Goal: Transaction & Acquisition: Obtain resource

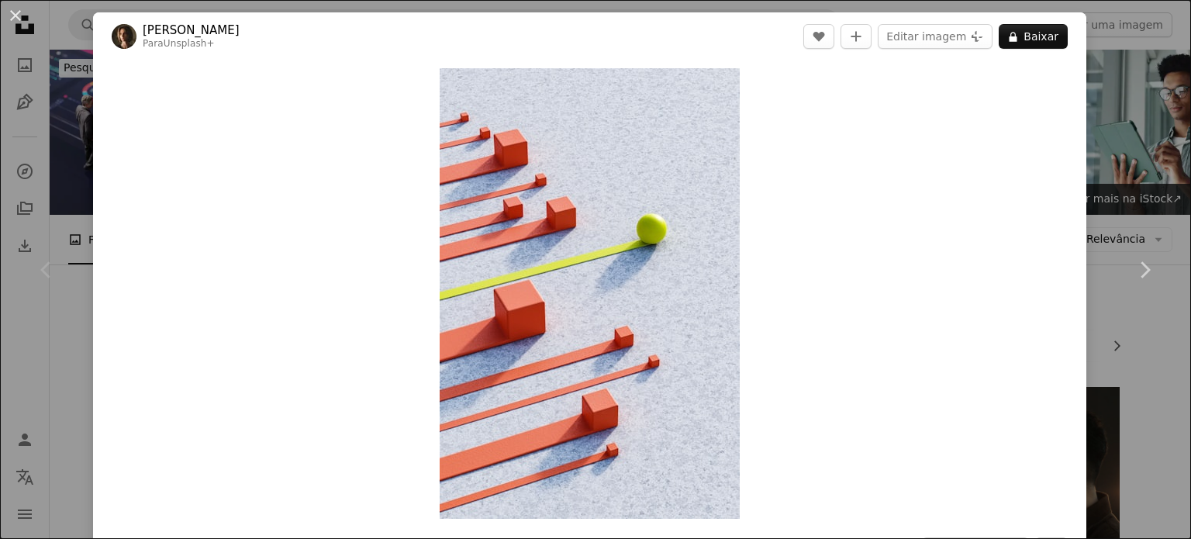
scroll to position [439, 0]
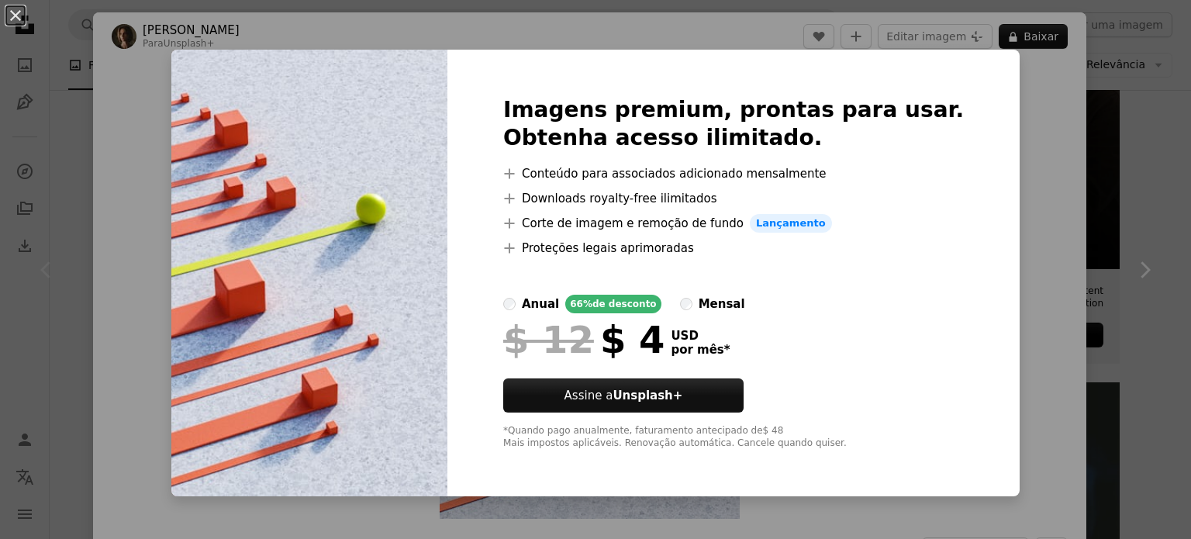
click at [987, 244] on div "An X shape Imagens premium, prontas para usar. Obtenha acesso ilimitado. A plus…" at bounding box center [595, 269] width 1191 height 539
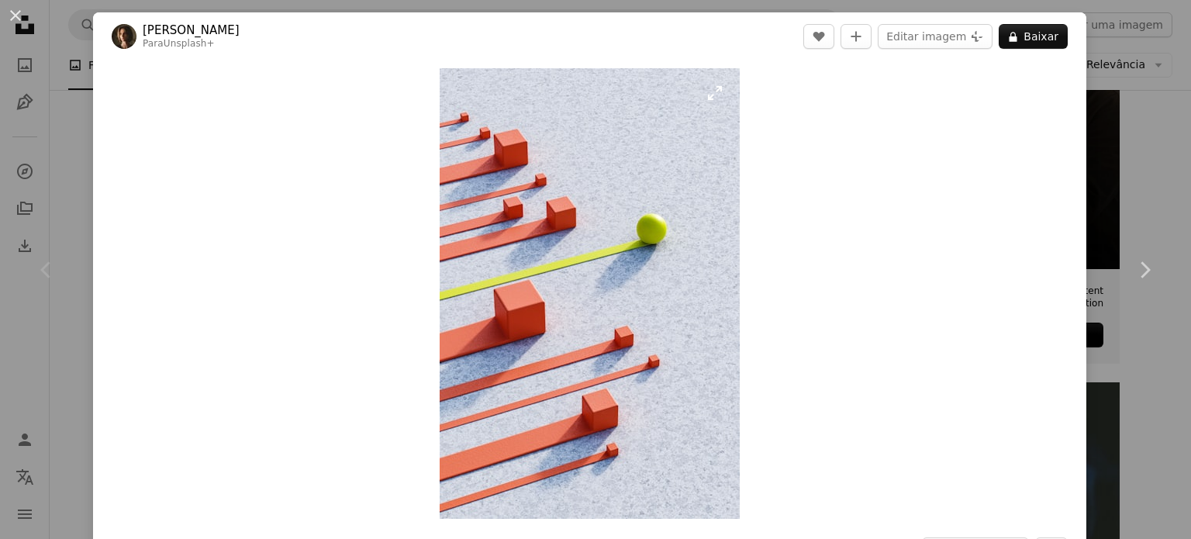
click at [714, 95] on img "Ampliar esta imagem" at bounding box center [590, 293] width 300 height 451
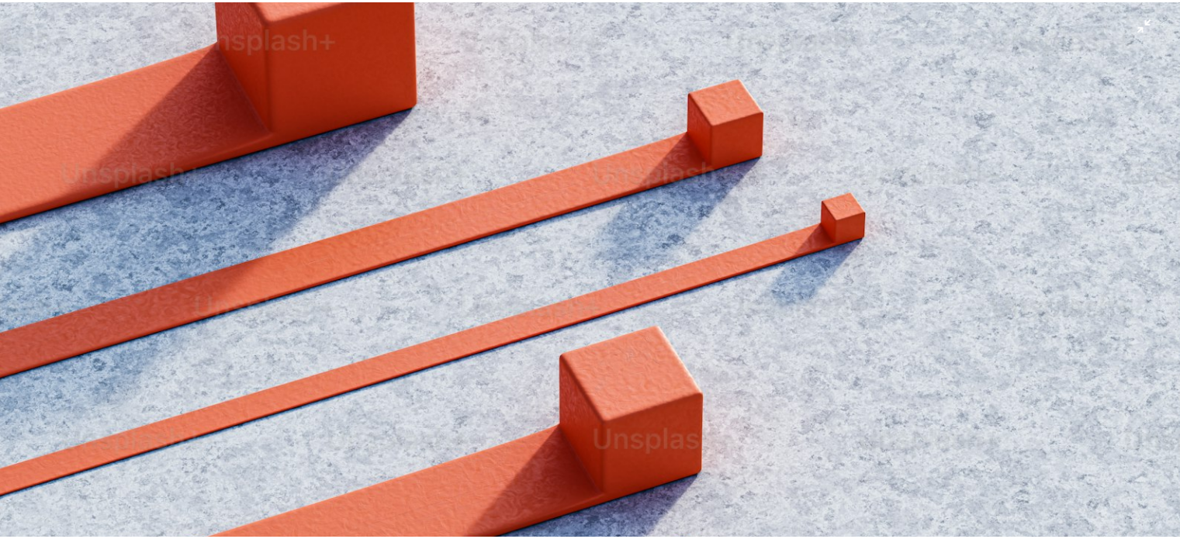
scroll to position [1150, 0]
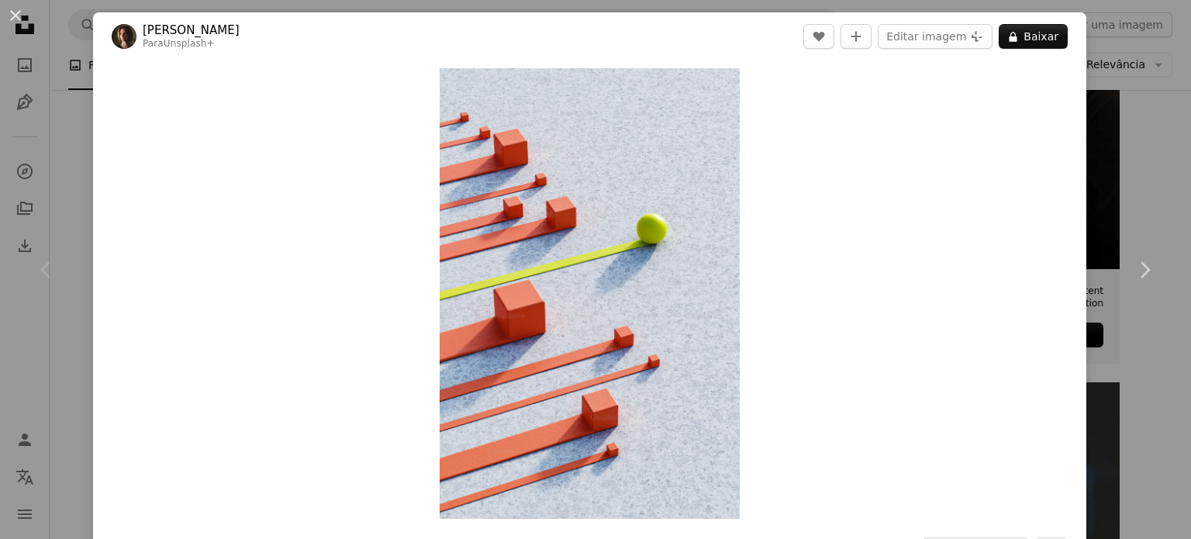
click at [1114, 190] on div "An X shape Chevron left Chevron right [PERSON_NAME] Para Unsplash+ A heart A pl…" at bounding box center [595, 269] width 1191 height 539
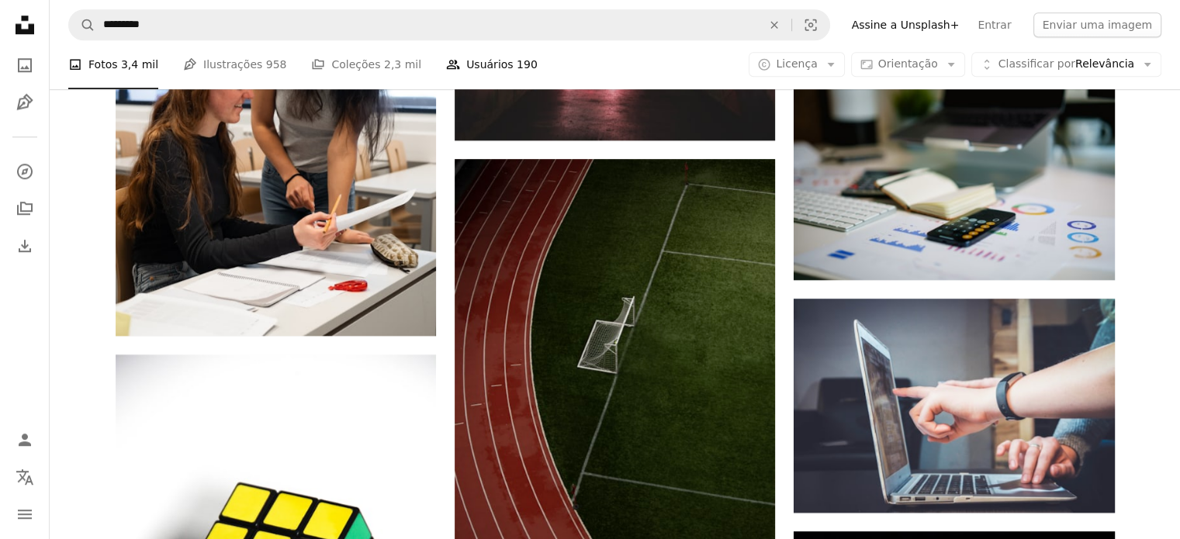
scroll to position [1499, 0]
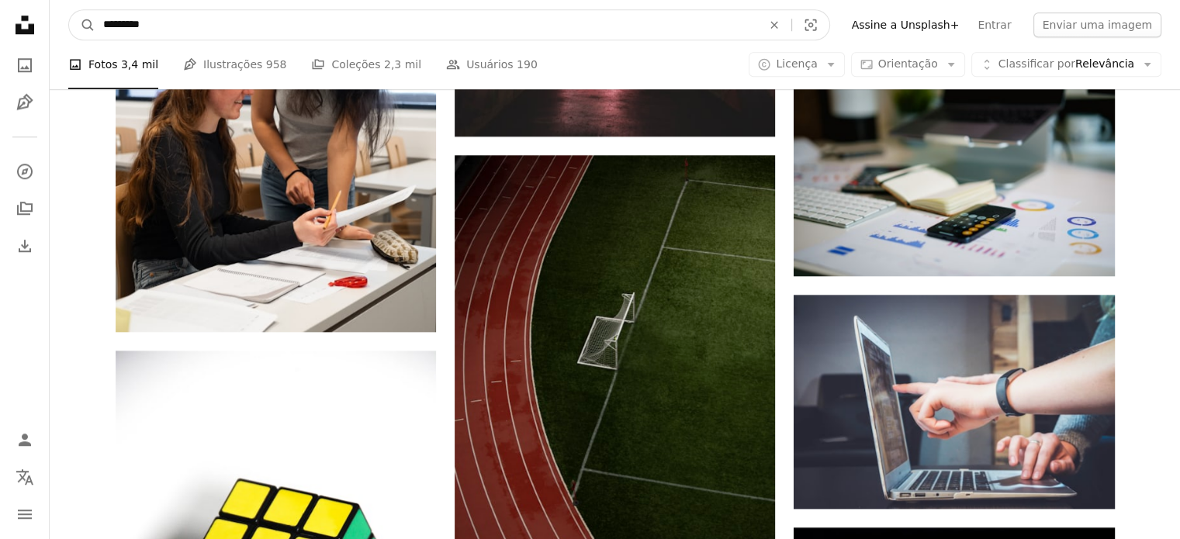
drag, startPoint x: 186, startPoint y: 34, endPoint x: 82, endPoint y: 50, distance: 105.2
click at [82, 50] on div "A magnifying glass ********* An X shape Visual search Filters Assine a Unsplash…" at bounding box center [615, 355] width 1130 height 3709
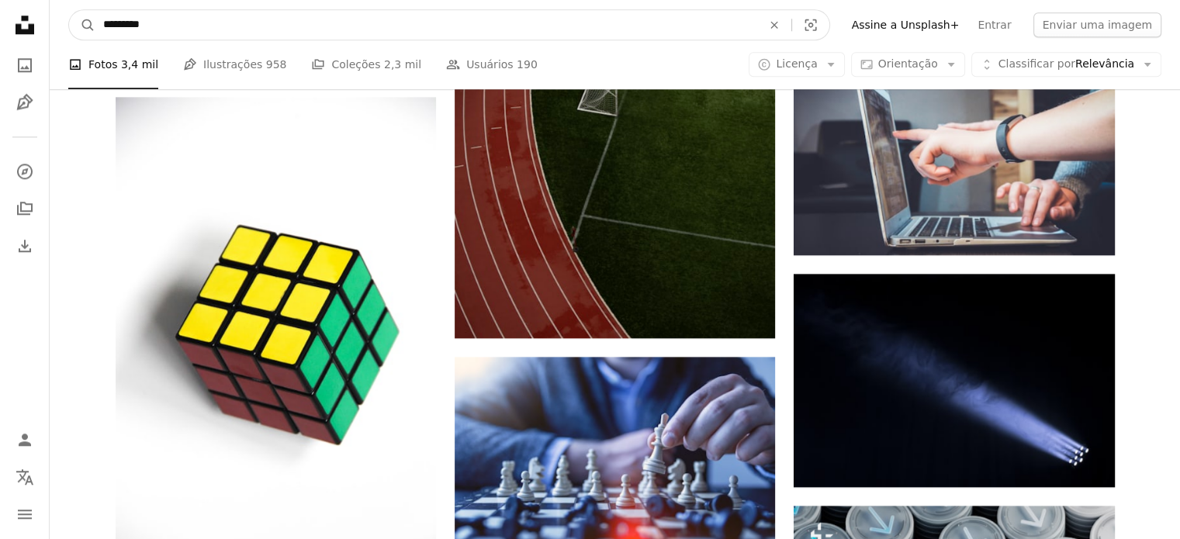
scroll to position [1784, 0]
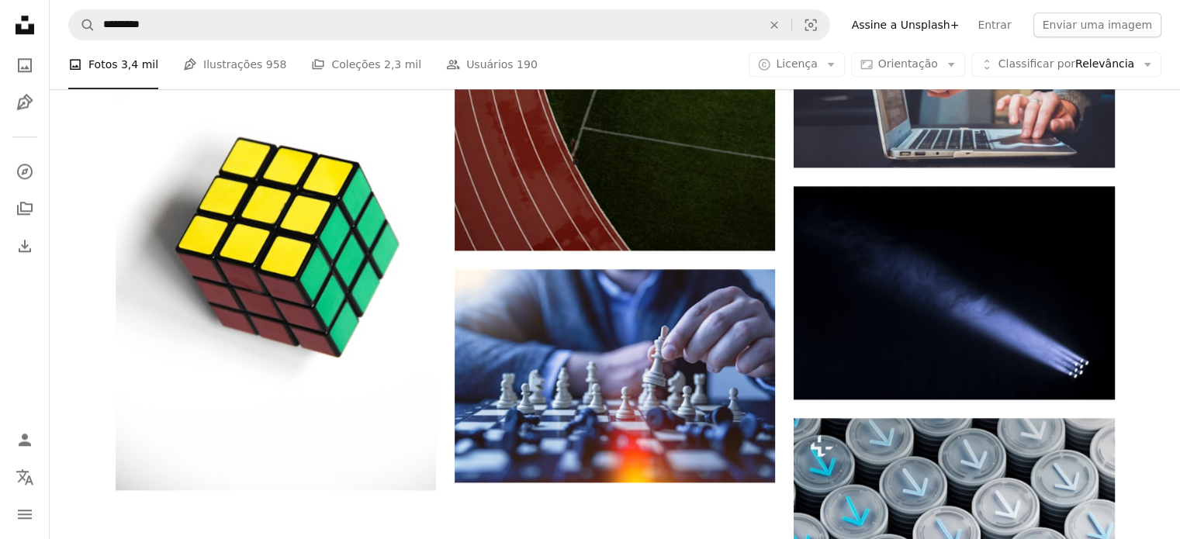
scroll to position [1862, 0]
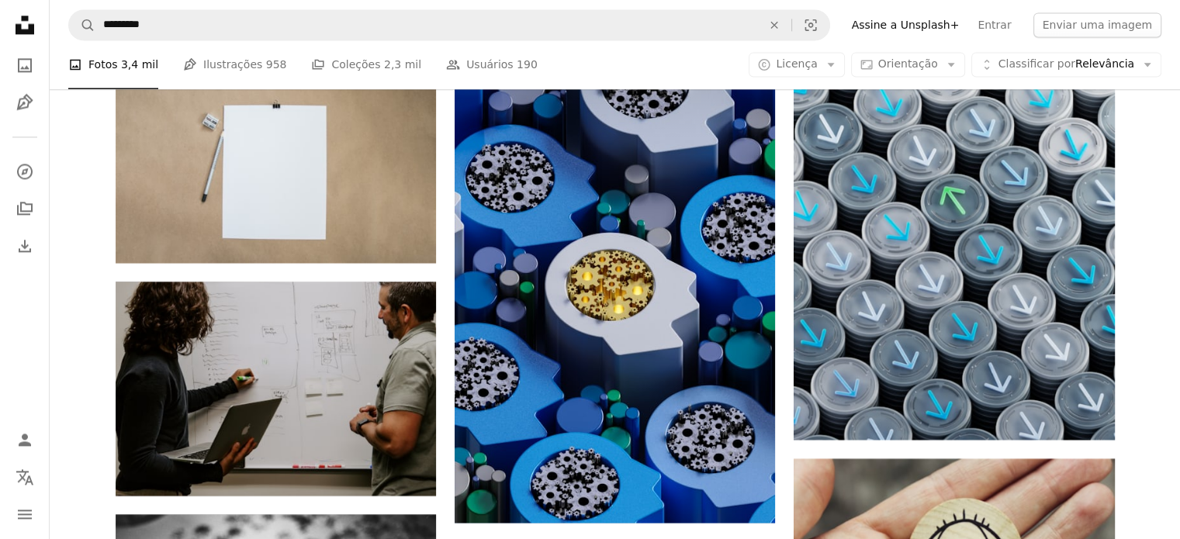
scroll to position [2308, 0]
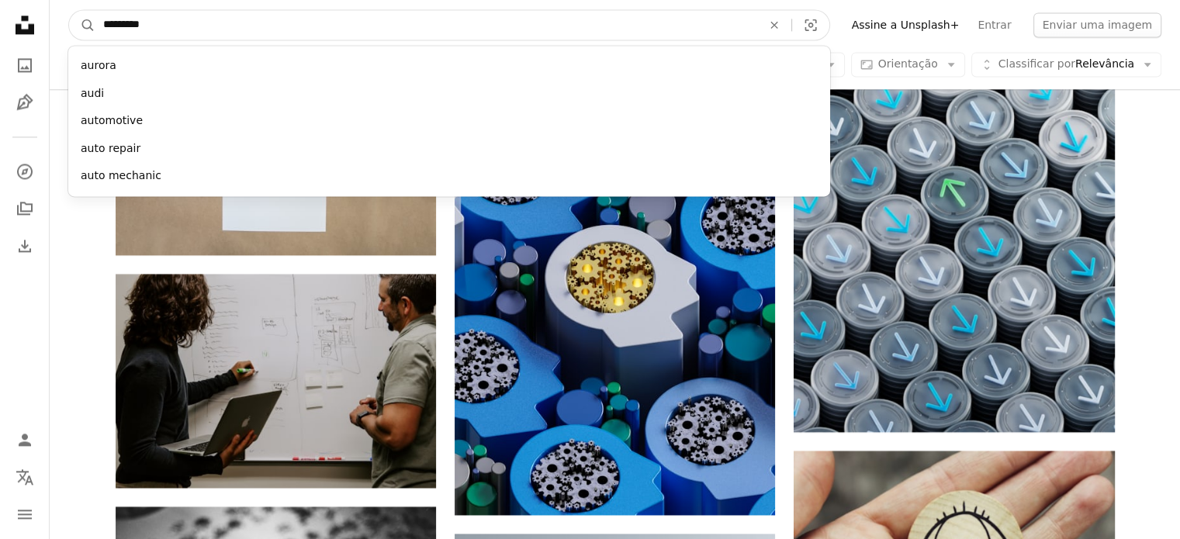
type input "*********"
click at [69, 10] on button "A magnifying glass" at bounding box center [82, 24] width 26 height 29
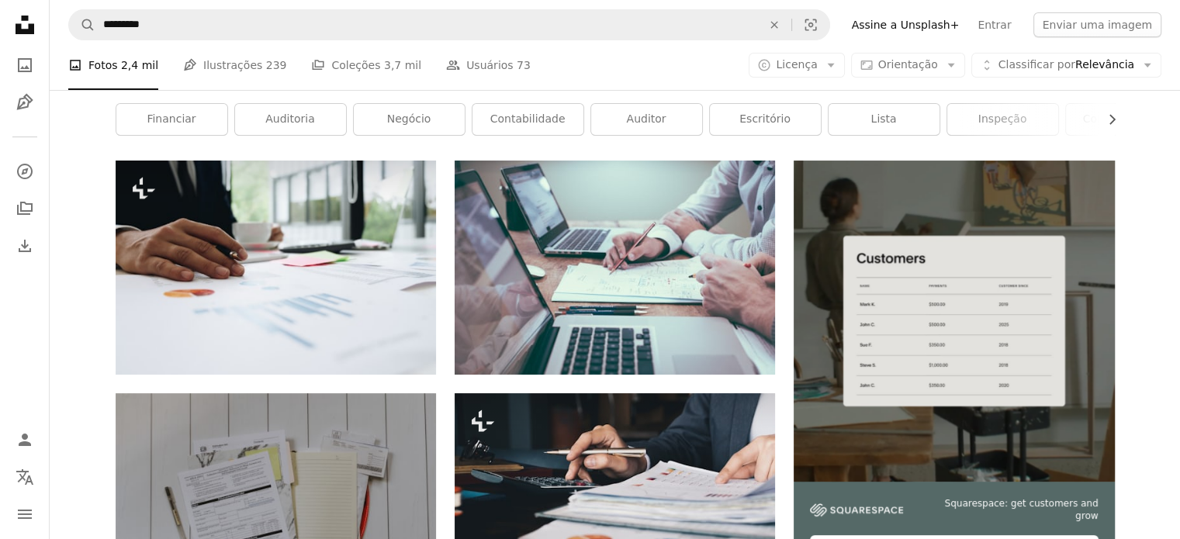
scroll to position [206, 0]
